Goal: Book appointment/travel/reservation

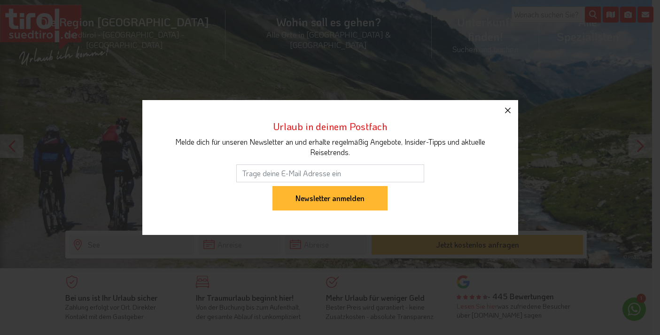
click at [507, 108] on icon "button" at bounding box center [507, 110] width 11 height 11
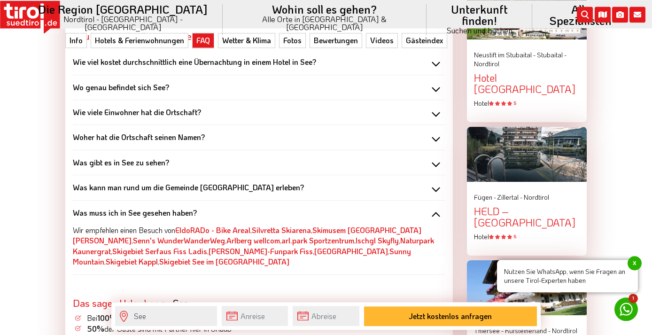
scroll to position [1101, 0]
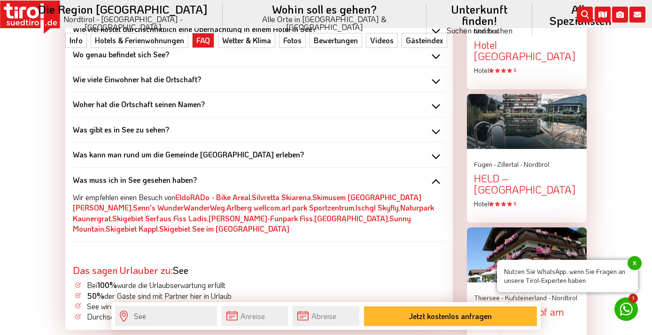
click at [438, 130] on div "Was gibt es in See zu sehen?" at bounding box center [259, 129] width 372 height 10
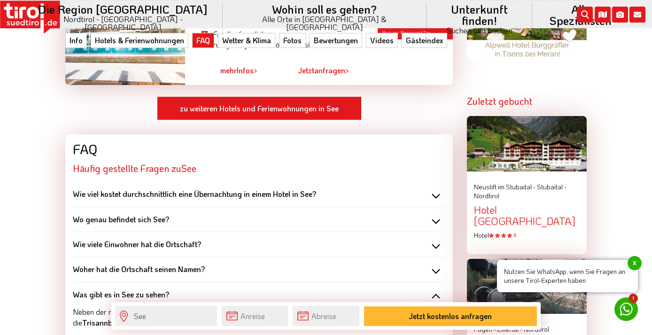
scroll to position [958, 0]
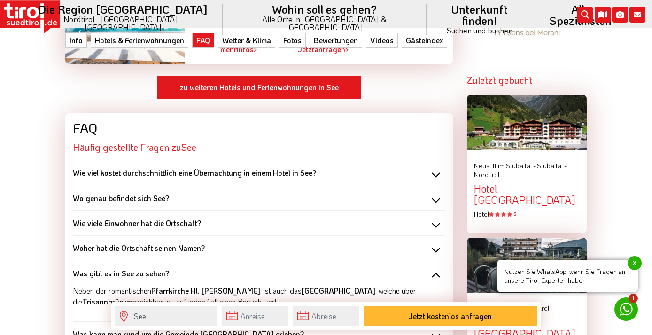
click at [506, 184] on div "Hotel [GEOGRAPHIC_DATA]" at bounding box center [527, 194] width 106 height 23
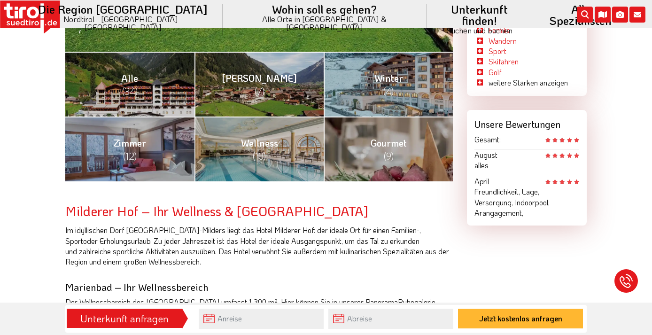
scroll to position [431, 0]
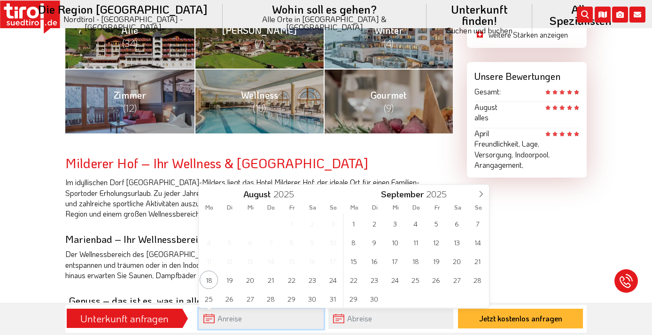
click at [219, 320] on input "text" at bounding box center [261, 318] width 125 height 20
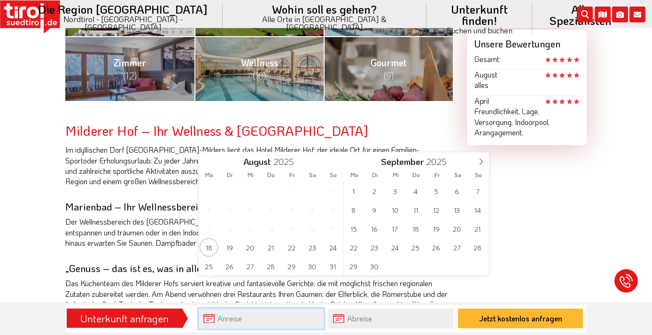
scroll to position [479, 0]
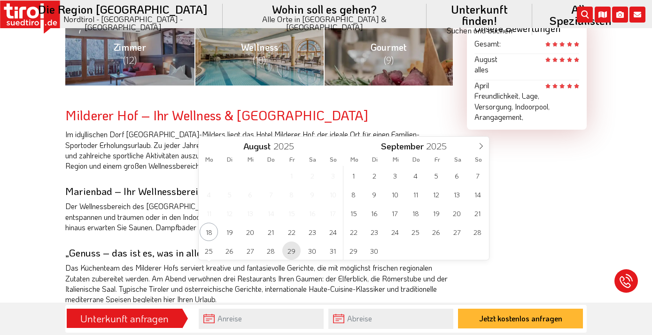
click at [292, 246] on span "29" at bounding box center [291, 250] width 18 height 18
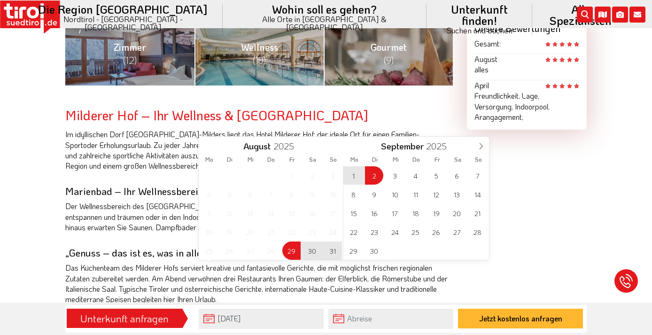
click at [375, 176] on span "2" at bounding box center [374, 175] width 18 height 18
type input "[DATE]"
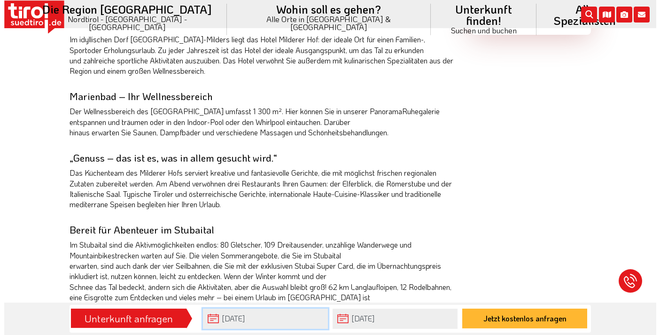
scroll to position [575, 0]
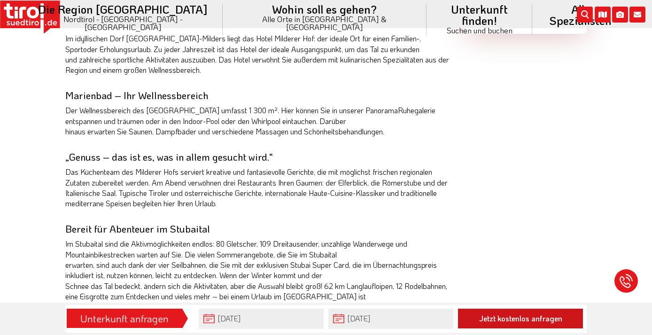
click at [505, 320] on button "Jetzt kostenlos anfragen" at bounding box center [520, 318] width 125 height 20
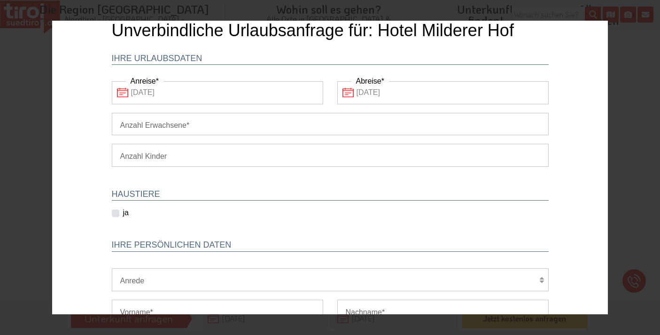
scroll to position [0, 0]
